Goal: Communication & Community: Answer question/provide support

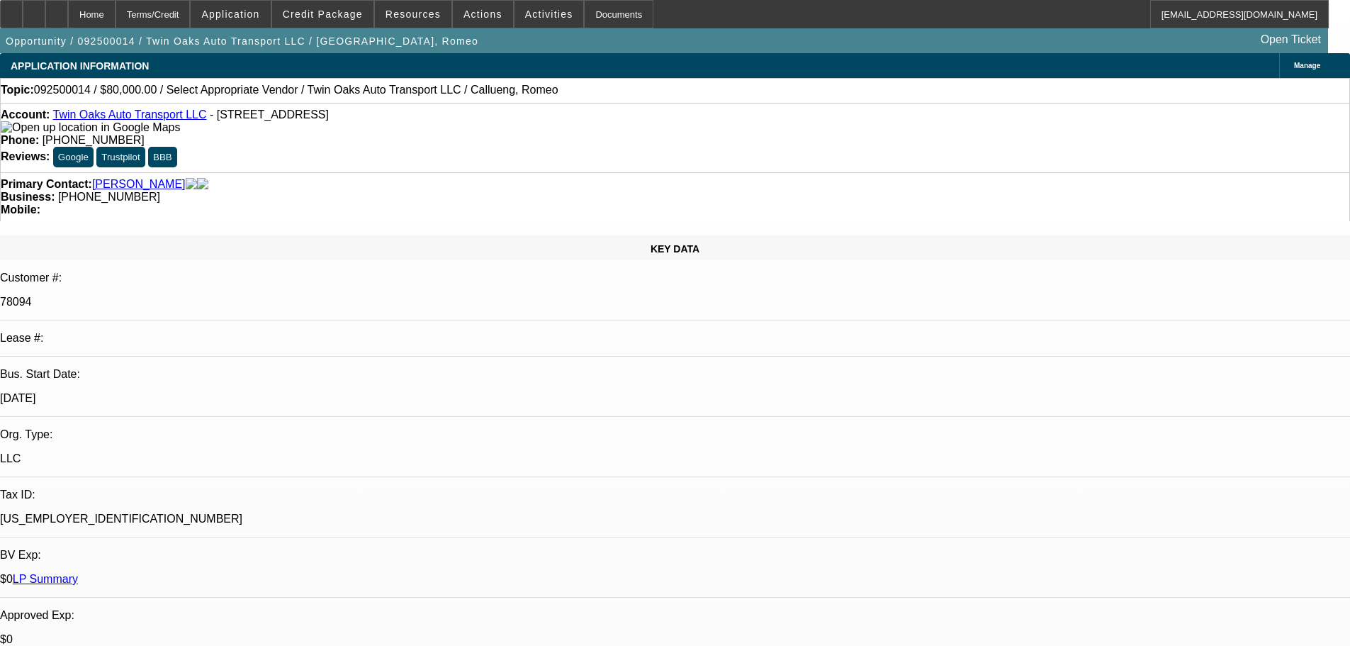
select select "0"
select select "2"
select select "0.1"
select select "4"
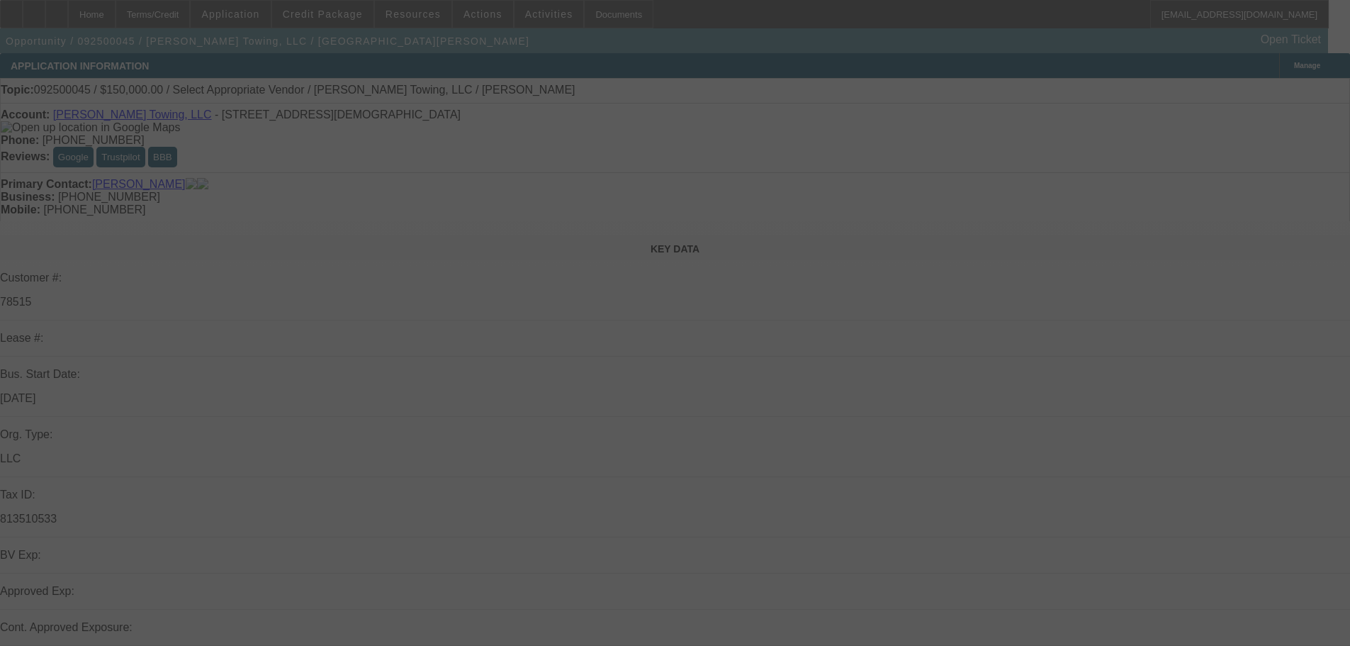
click at [969, 208] on div at bounding box center [675, 323] width 1350 height 646
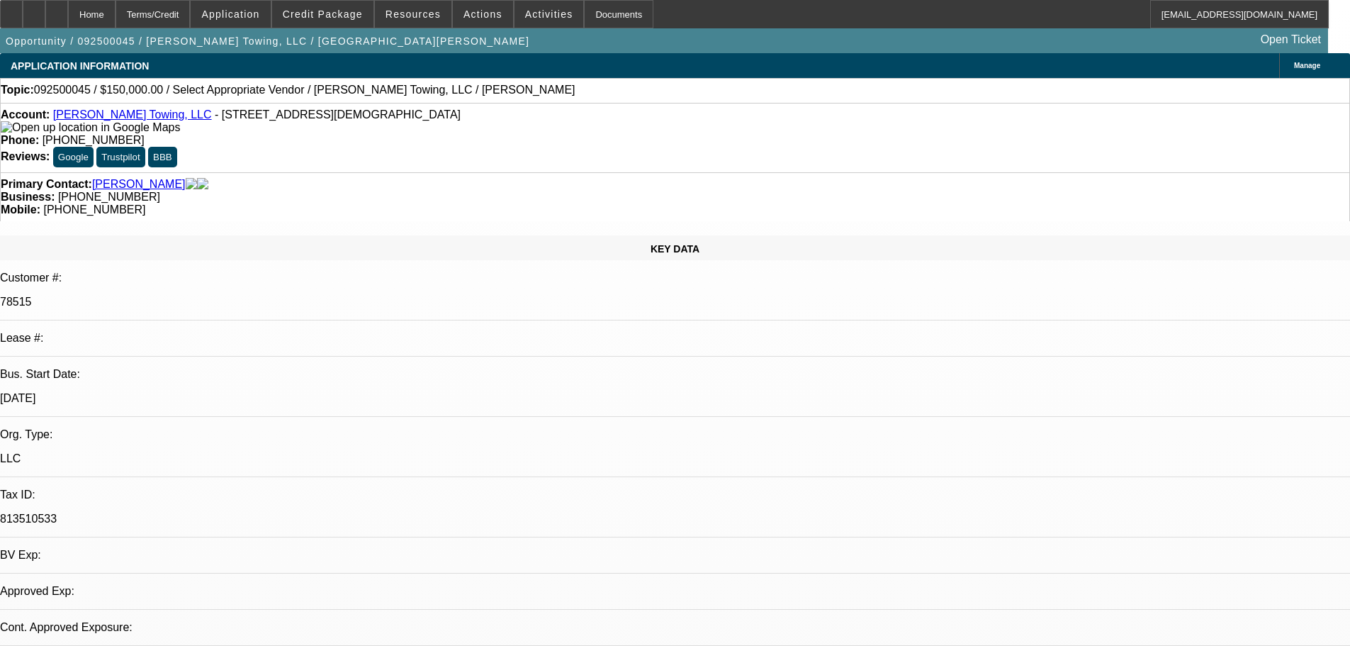
select select "0"
select select "2"
select select "0.1"
select select "1"
select select "2"
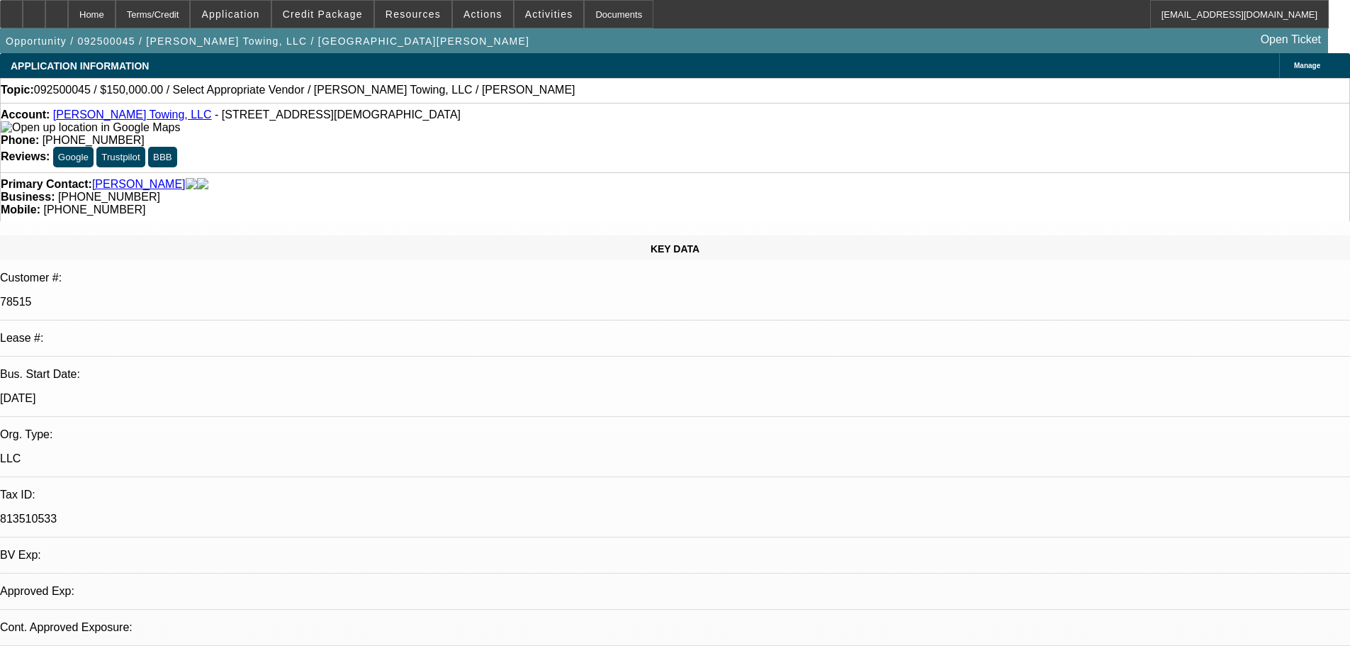
select select "4"
radio input "true"
type textarea "NO PAYMENTS MADE TO BEACON AS DEAL SOLD OFF."
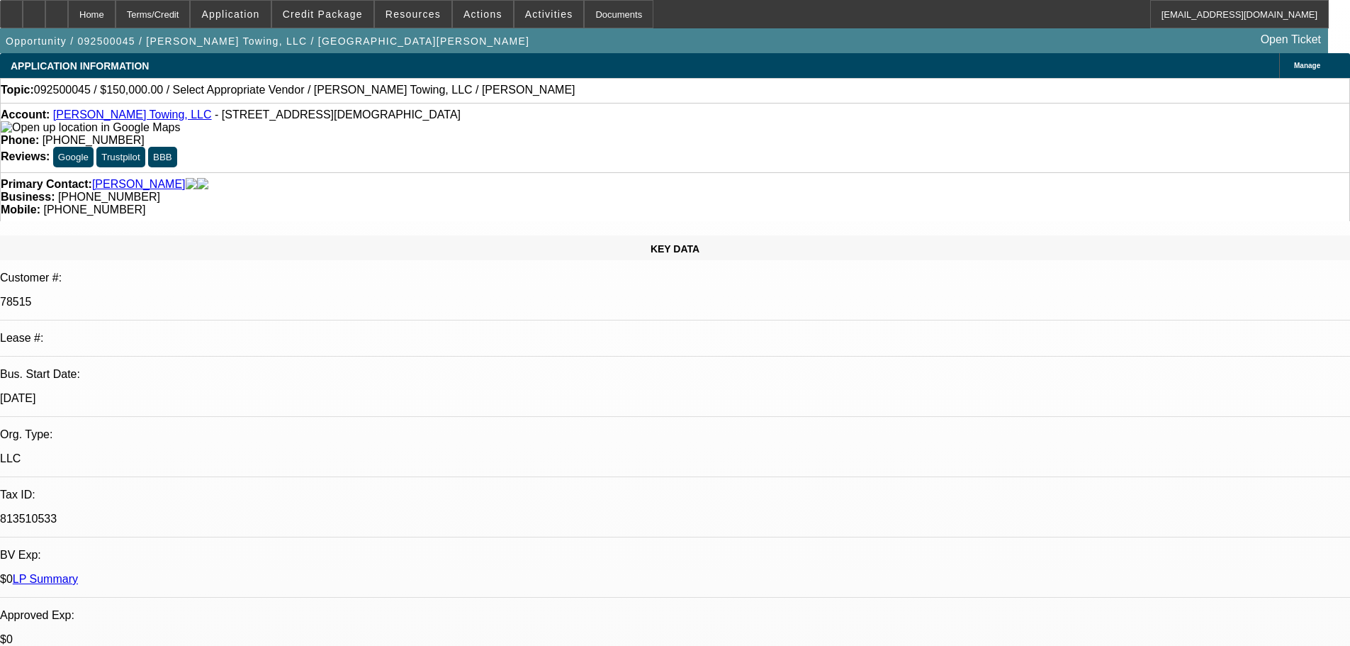
radio input "false"
radio input "true"
